Goal: Task Accomplishment & Management: Use online tool/utility

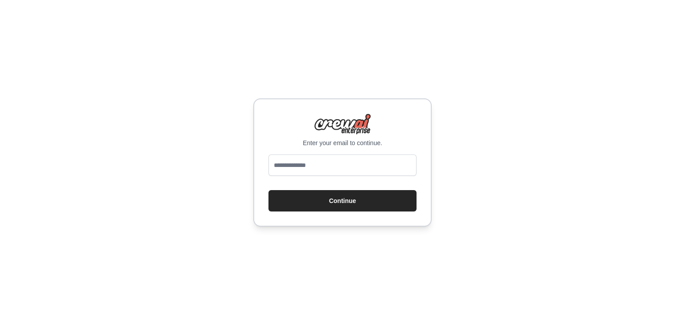
type input "**********"
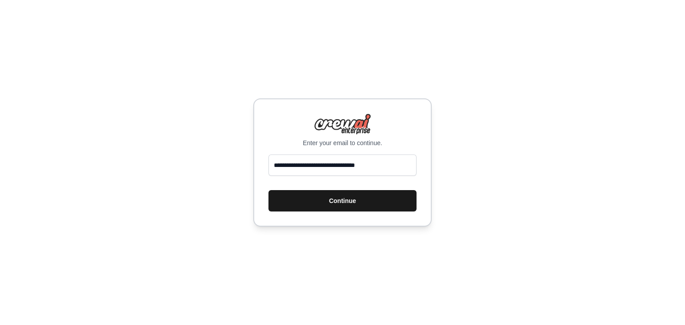
click at [371, 205] on button "Continue" at bounding box center [342, 200] width 148 height 21
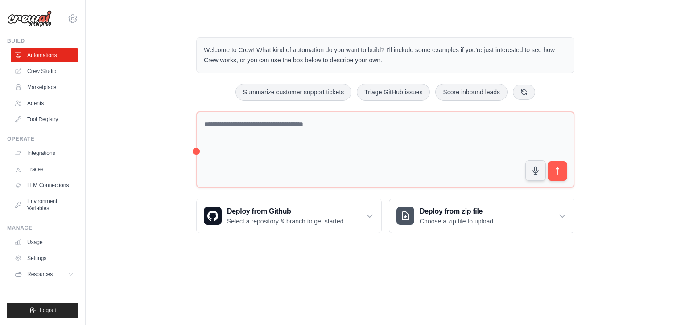
click at [25, 15] on img at bounding box center [29, 18] width 45 height 17
click at [27, 22] on img at bounding box center [29, 18] width 45 height 17
click at [173, 180] on div "Welcome to Crew! What kind of automation do you want to build? I'll include som…" at bounding box center [385, 135] width 571 height 225
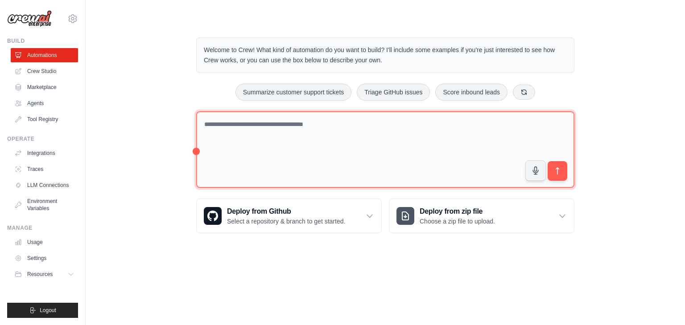
click at [285, 124] on textarea at bounding box center [385, 149] width 378 height 77
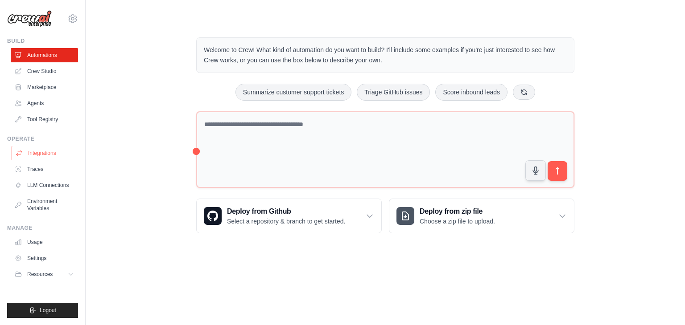
click at [39, 148] on link "Integrations" at bounding box center [45, 153] width 67 height 14
